Goal: Task Accomplishment & Management: Complete application form

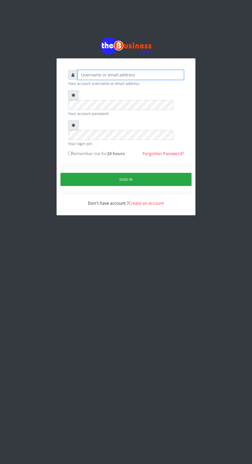
click at [142, 75] on input "text" at bounding box center [131, 75] width 106 height 10
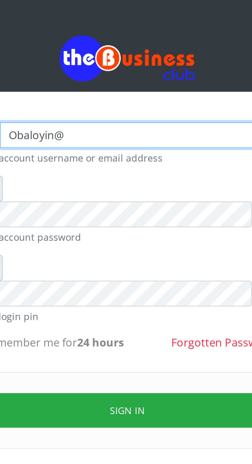
type input "Obaloyin"
type input "obaloyink@yahoo.com"
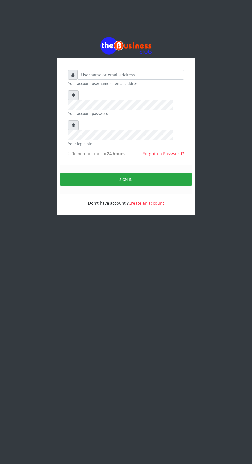
click at [154, 200] on link "Create an account" at bounding box center [145, 203] width 35 height 6
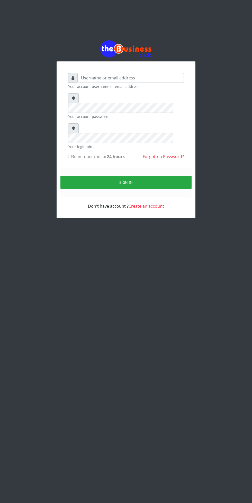
click at [177, 258] on html "Your account username or email address Your account password Your login pin Rem…" at bounding box center [126, 129] width 252 height 258
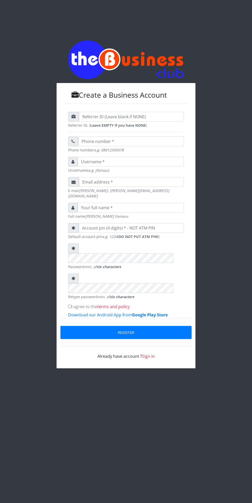
click at [196, 384] on div "Create a Business Account Referrer ID. ( Leave EMPTY if you have NONE ) Phone n…" at bounding box center [125, 204] width 185 height 408
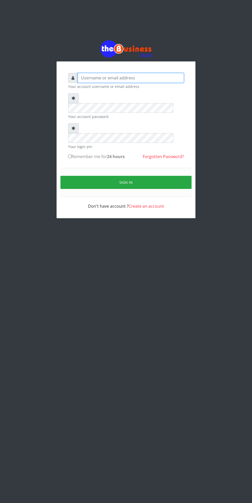
click at [133, 81] on input "text" at bounding box center [131, 78] width 106 height 10
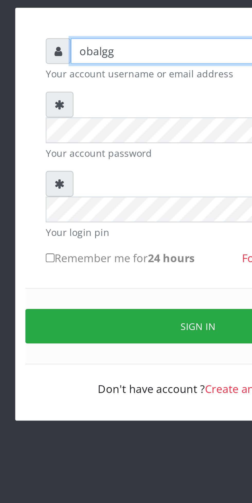
type input "obalgg"
